Goal: Transaction & Acquisition: Purchase product/service

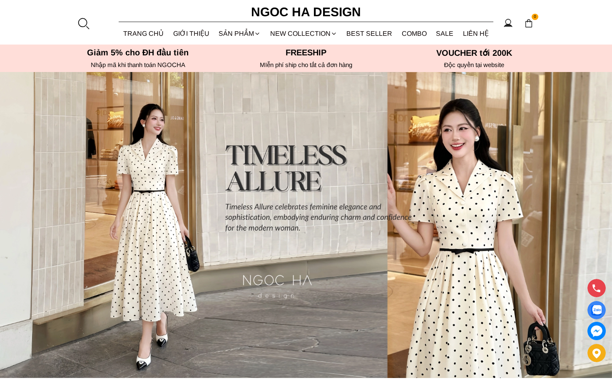
scroll to position [2, 0]
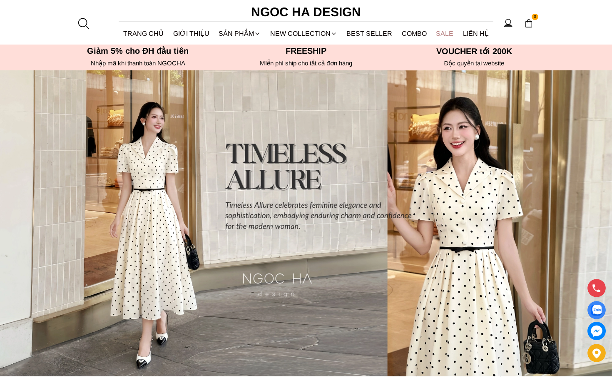
click at [443, 33] on link "SALE" at bounding box center [445, 33] width 27 height 22
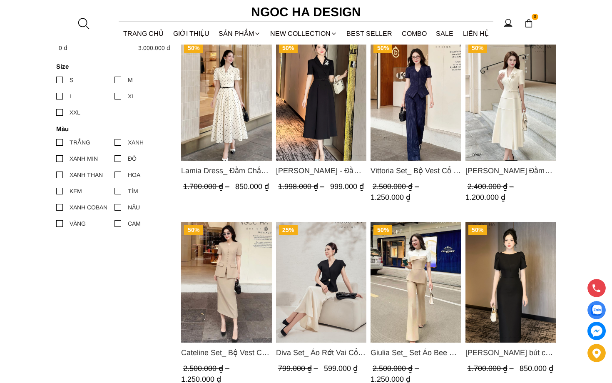
scroll to position [378, 0]
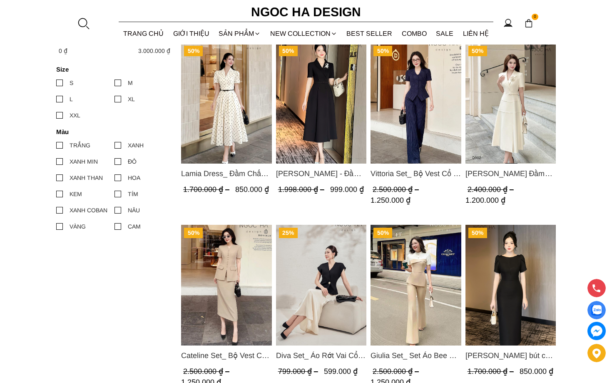
click at [71, 80] on div "S" at bounding box center [72, 82] width 4 height 9
click at [56, 83] on input "S" at bounding box center [56, 83] width 0 height 0
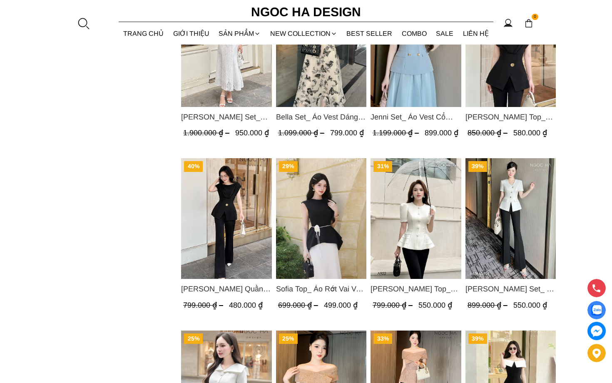
scroll to position [800, 0]
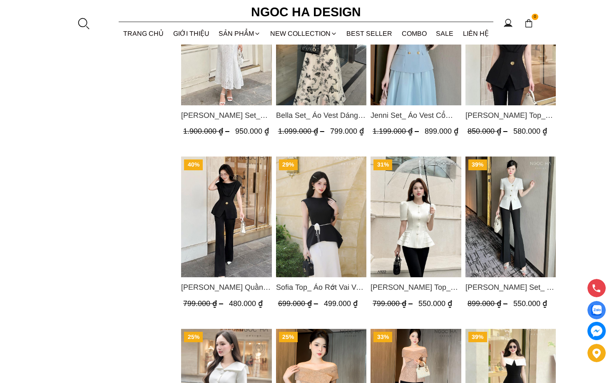
click at [324, 278] on div "Sofia Top_ Áo Rớt Vai Vạt Rủ Màu Đỏ A428 699.000 ₫ 499.000 ₫ (0.0)" at bounding box center [321, 302] width 91 height 50
click at [325, 282] on span "Sofia Top_ Áo Rớt Vai Vạt Rủ Màu Đỏ A428" at bounding box center [321, 288] width 91 height 12
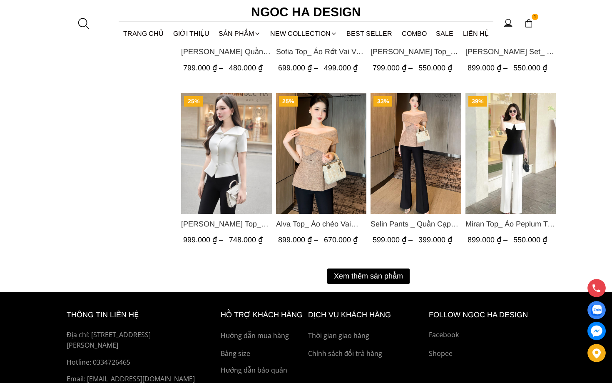
scroll to position [1037, 0]
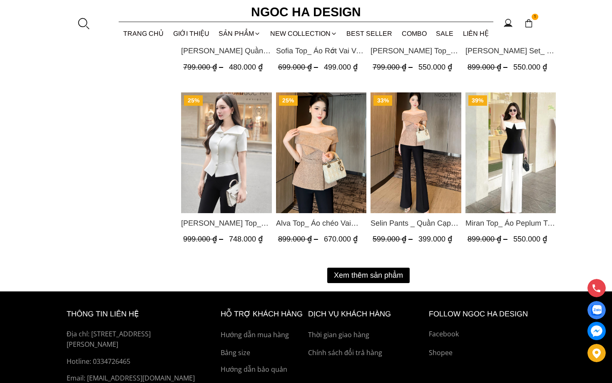
click at [385, 271] on button "Xem thêm sản phẩm" at bounding box center [368, 275] width 82 height 15
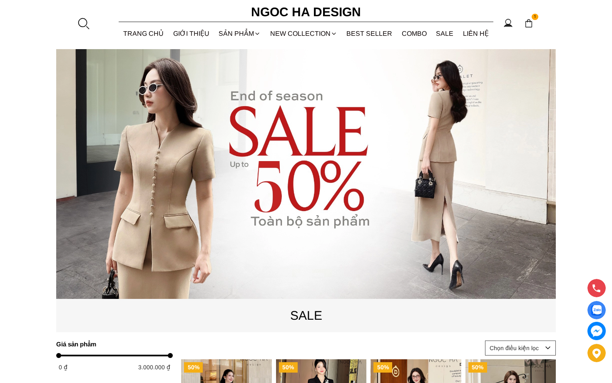
scroll to position [0, 0]
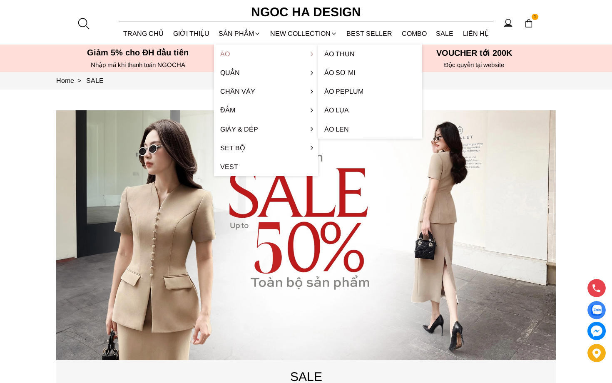
click at [222, 51] on link "Áo" at bounding box center [266, 54] width 104 height 19
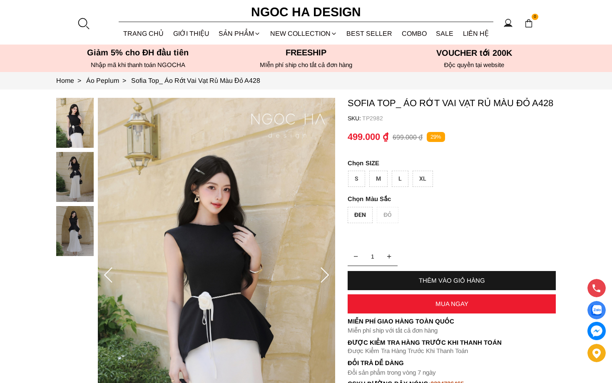
click at [419, 277] on div "THÊM VÀO GIỎ HÀNG" at bounding box center [452, 280] width 208 height 7
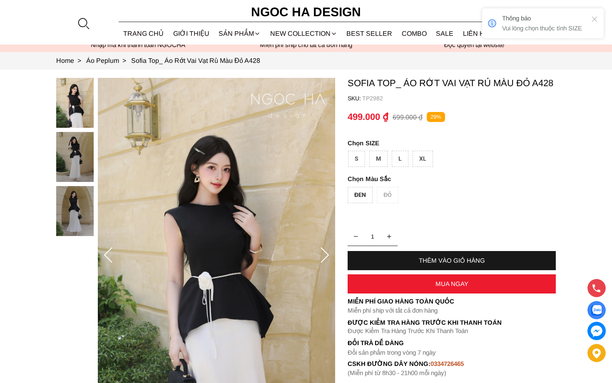
scroll to position [20, 0]
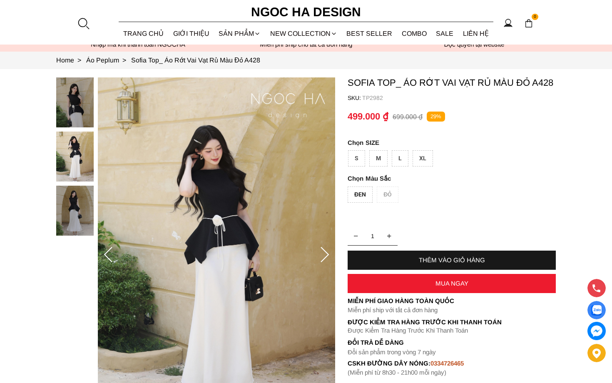
click at [355, 159] on div "S" at bounding box center [356, 158] width 17 height 16
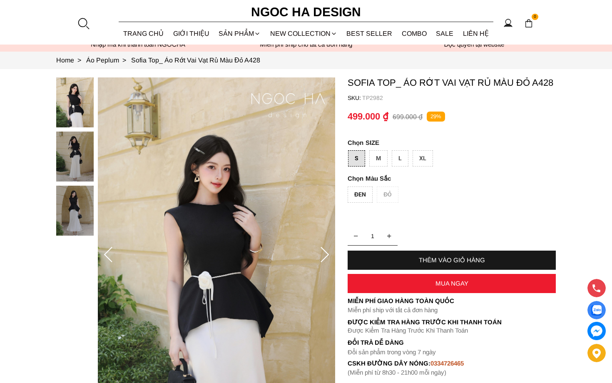
click at [363, 196] on div "ĐEN" at bounding box center [360, 195] width 25 height 16
click at [449, 262] on div "THÊM VÀO GIỎ HÀNG" at bounding box center [452, 260] width 208 height 7
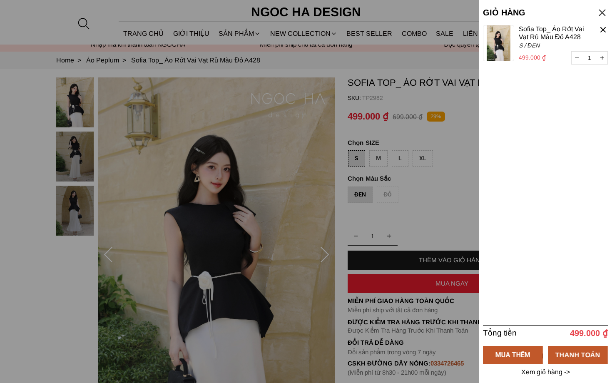
click at [30, 204] on div at bounding box center [306, 191] width 612 height 383
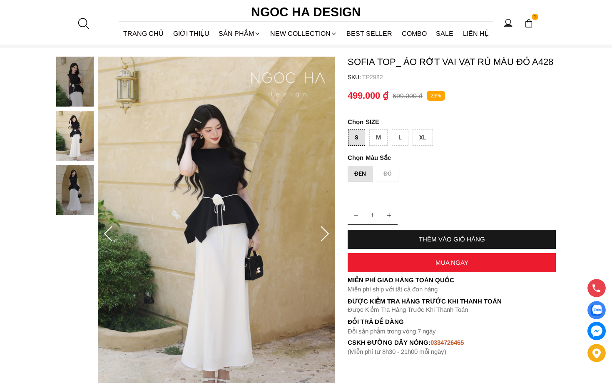
scroll to position [37, 0]
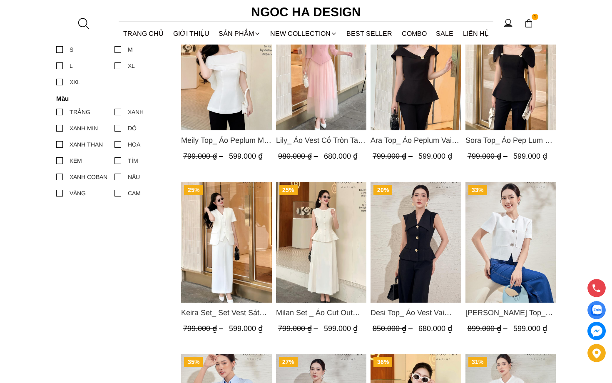
scroll to position [387, 0]
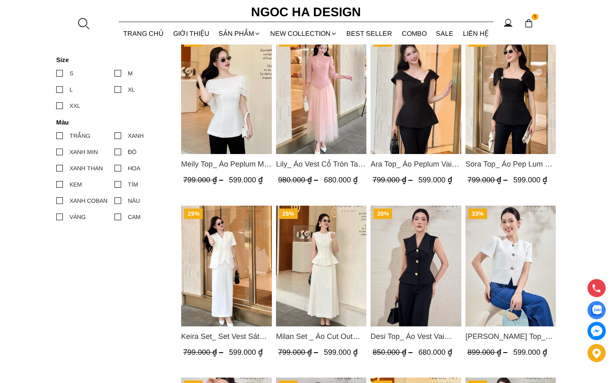
click at [530, 101] on img "Product image - Sora Top_ Áo Pep Lum Vai Chờm Đính Cúc 2 Bên Màu Đen A1081" at bounding box center [511, 93] width 91 height 121
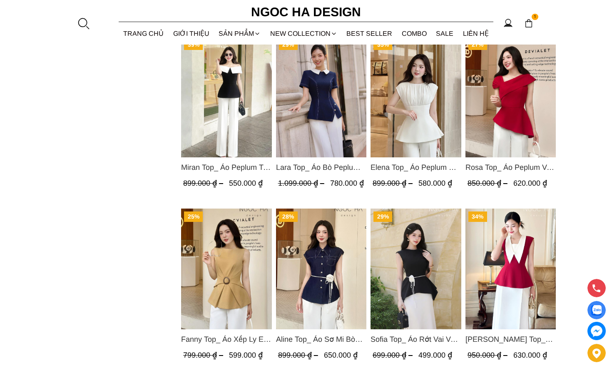
scroll to position [971, 0]
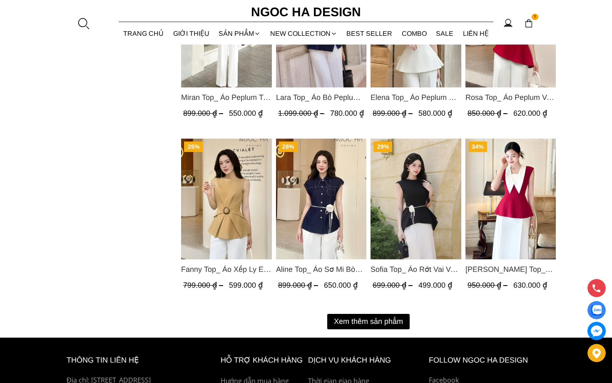
click at [379, 324] on button "Xem thêm sản phẩm" at bounding box center [368, 321] width 82 height 15
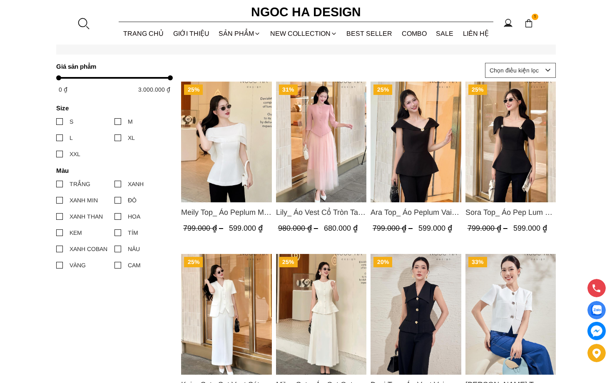
scroll to position [0, 0]
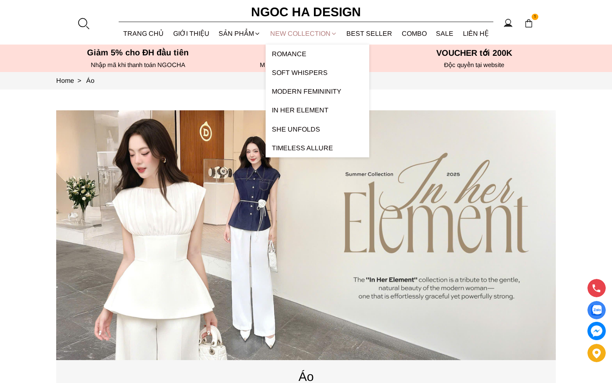
click at [310, 37] on link "NEW COLLECTION" at bounding box center [304, 33] width 77 height 22
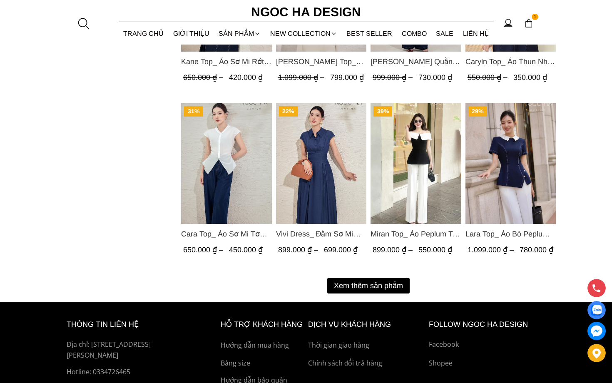
scroll to position [1097, 0]
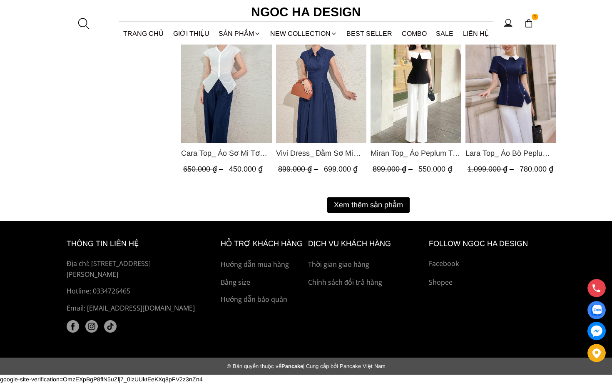
click at [379, 212] on button "Xem thêm sản phẩm" at bounding box center [368, 204] width 82 height 15
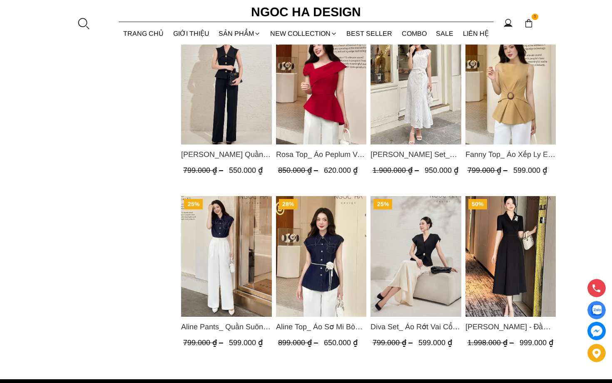
scroll to position [1483, 0]
